Goal: Task Accomplishment & Management: Use online tool/utility

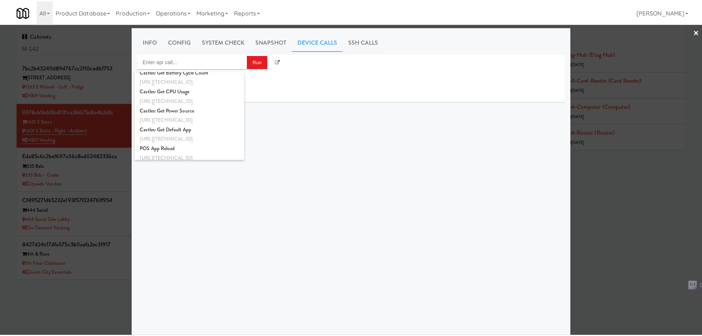
scroll to position [736, 0]
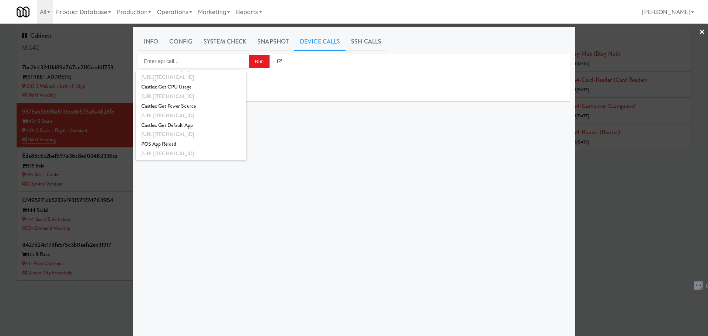
click at [610, 230] on div at bounding box center [354, 168] width 708 height 336
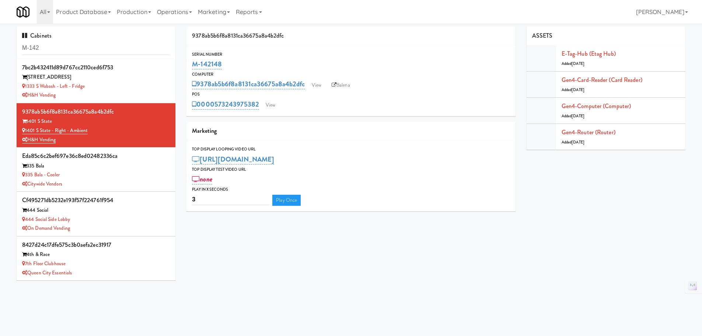
click at [335, 36] on div "9378ab5b6f8a8131ca36675a8a4b2dfc" at bounding box center [351, 36] width 329 height 19
click at [102, 45] on input "M-142" at bounding box center [96, 48] width 148 height 14
paste input "af7e46c70137bd3f2107877e5a12e957"
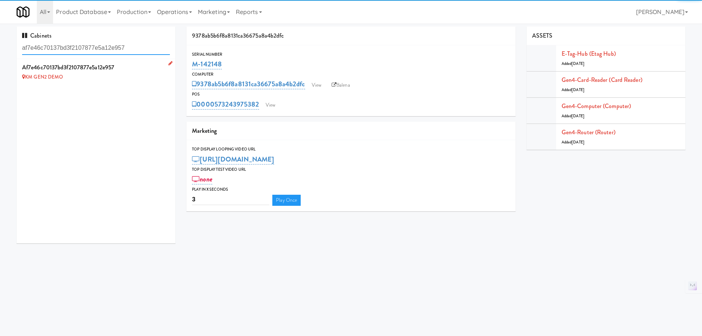
type input "af7e46c70137bd3f2107877e5a12e957"
click at [143, 74] on div "KM GEN2 DEMO" at bounding box center [96, 77] width 148 height 9
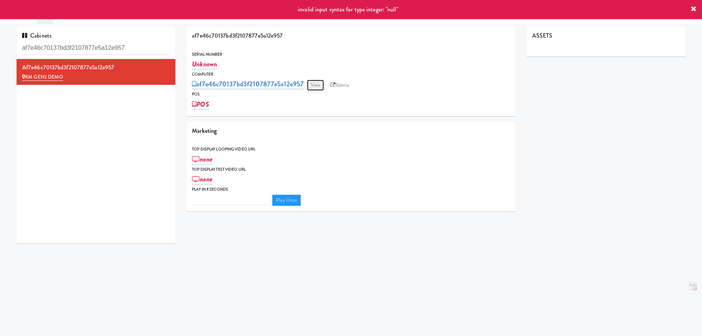
click at [316, 87] on link "View" at bounding box center [315, 85] width 17 height 11
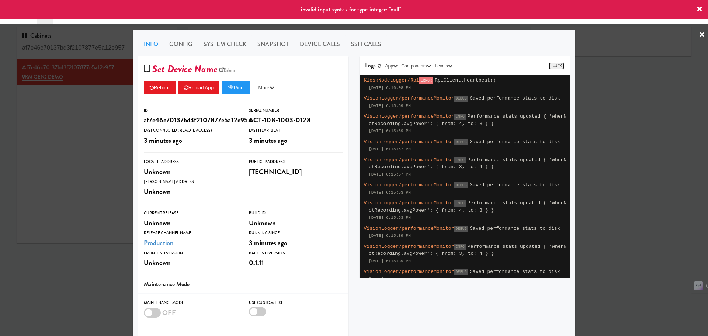
click at [556, 63] on link "Link" at bounding box center [556, 65] width 15 height 7
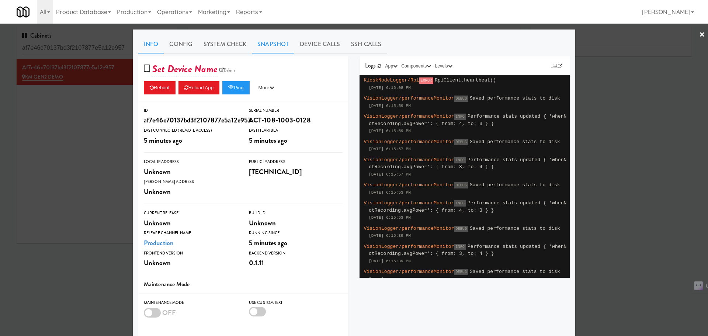
click at [278, 41] on link "Snapshot" at bounding box center [273, 44] width 42 height 18
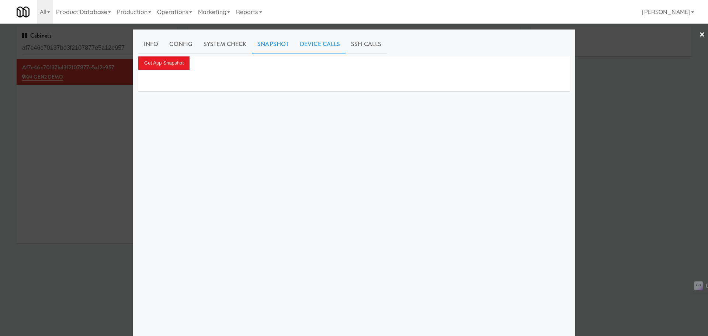
click at [310, 38] on link "Device Calls" at bounding box center [319, 44] width 51 height 18
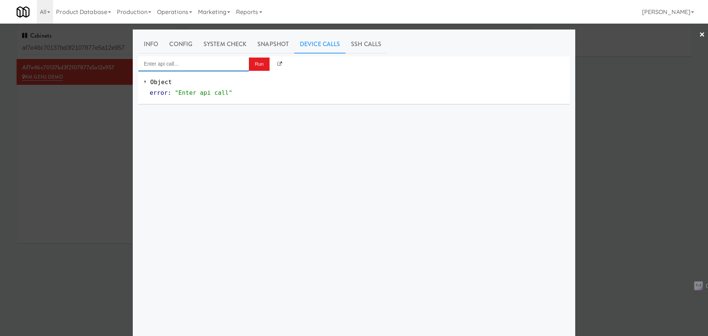
click at [191, 62] on input "Enter api call..." at bounding box center [193, 63] width 111 height 15
type input "perf"
click at [98, 98] on div at bounding box center [354, 168] width 708 height 336
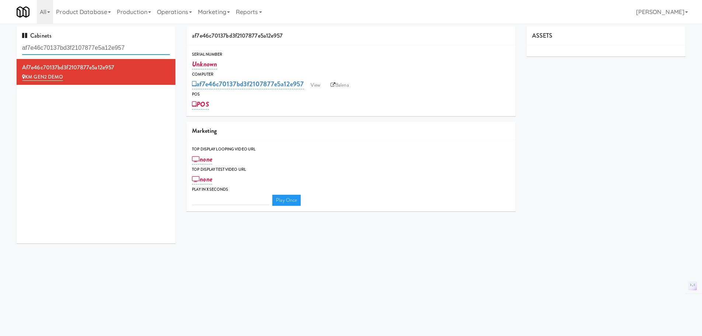
click at [86, 44] on input "af7e46c70137bd3f2107877e5a12e957" at bounding box center [96, 48] width 148 height 14
click at [85, 44] on input "af7e46c70137bd3f2107877e5a12e957" at bounding box center [96, 48] width 148 height 14
paste input "ec97baaf669b4f5ad2e9475d53029922"
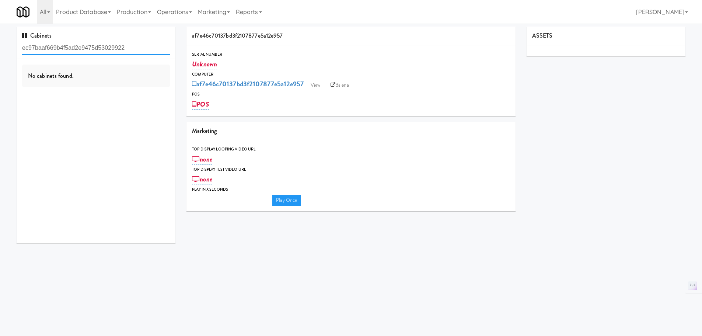
type input "ec97baaf669b4f5ad2e9475d53029922"
click at [107, 49] on input "ec97baaf669b4f5ad2e9475d53029922" at bounding box center [96, 48] width 148 height 14
click at [122, 48] on input "ec97baaf669b4f5ad2e9475d53029922" at bounding box center [96, 48] width 148 height 14
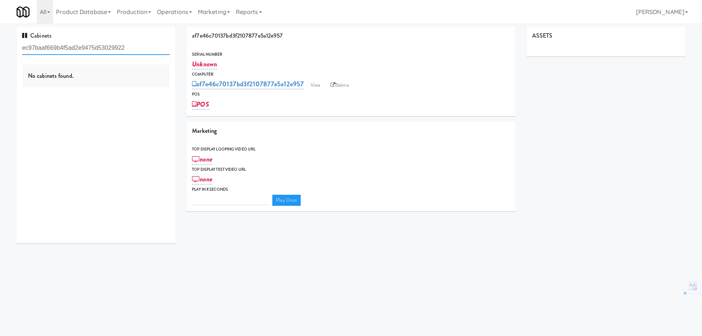
click at [122, 48] on input "ec97baaf669b4f5ad2e9475d53029922" at bounding box center [96, 48] width 148 height 14
paste input "ec97baaf669b4f5ad2e9475d53029922"
type input "ec97baaf669b4f5ad2e9475d53029922"
